Goal: Navigation & Orientation: Find specific page/section

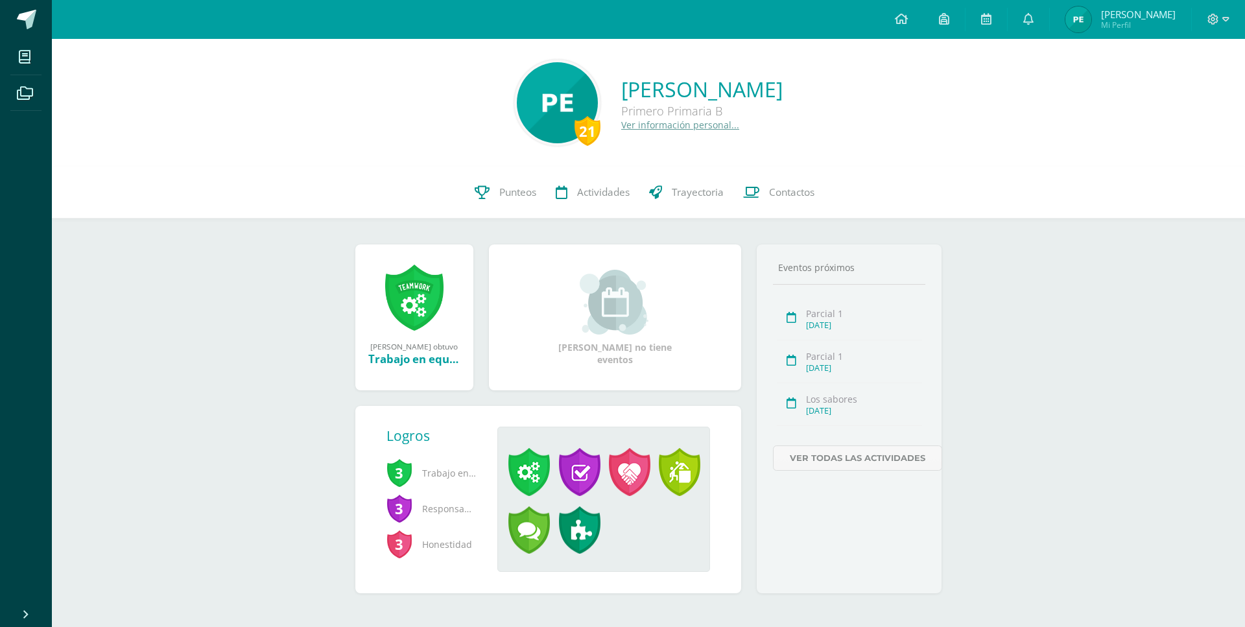
click at [1037, 23] on span "Mi Perfil" at bounding box center [1138, 24] width 75 height 11
click at [1133, 31] on span "Paolo Javier Mi Perfil" at bounding box center [1119, 19] width 115 height 26
click at [1158, 26] on span "Mi Perfil" at bounding box center [1138, 24] width 75 height 11
click at [1147, 22] on span "Mi Perfil" at bounding box center [1138, 24] width 75 height 11
click at [1140, 26] on span "Mi Perfil" at bounding box center [1138, 24] width 75 height 11
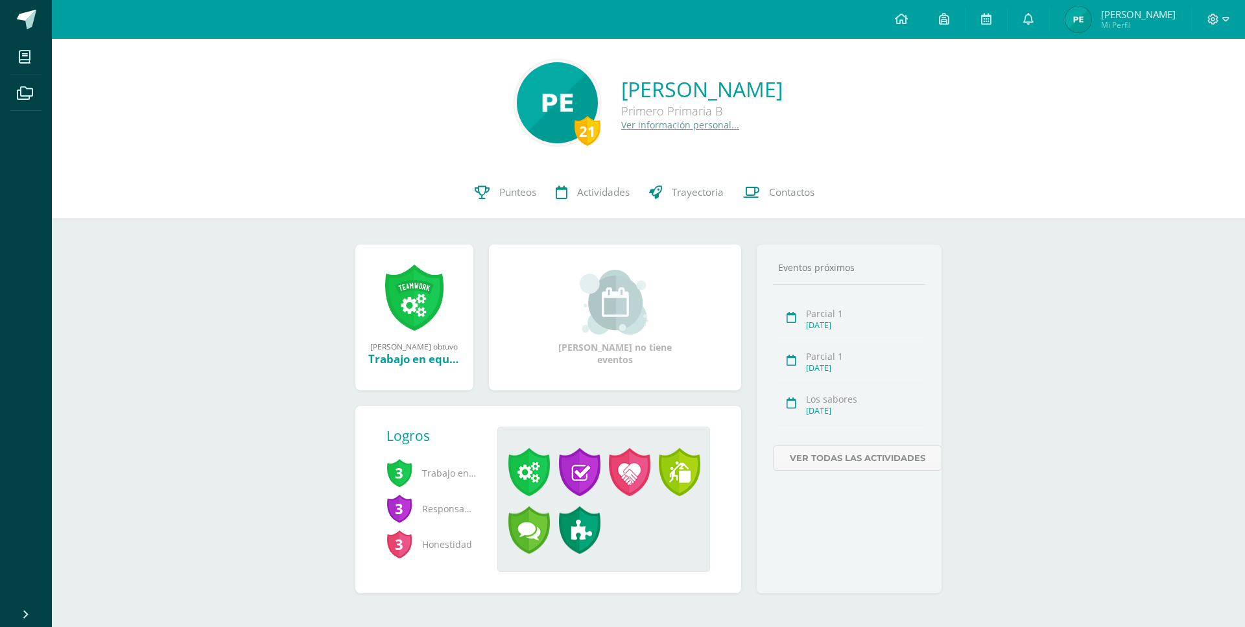
click at [1149, 14] on span "[PERSON_NAME]" at bounding box center [1138, 14] width 75 height 13
click at [1145, 5] on link "Paolo Javier Mi Perfil" at bounding box center [1120, 19] width 141 height 39
click at [1137, 21] on span "Mi Perfil" at bounding box center [1138, 24] width 75 height 11
click at [1128, 16] on span "[PERSON_NAME]" at bounding box center [1138, 14] width 75 height 13
